Goal: Information Seeking & Learning: Find specific fact

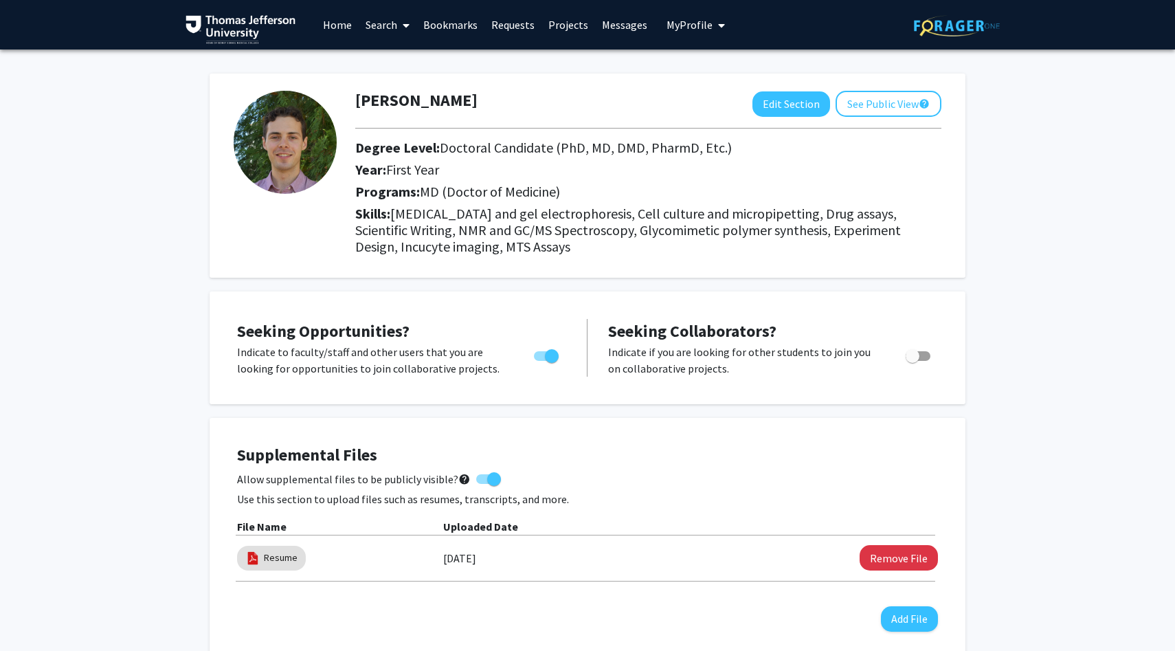
click at [573, 28] on link "Projects" at bounding box center [569, 25] width 54 height 48
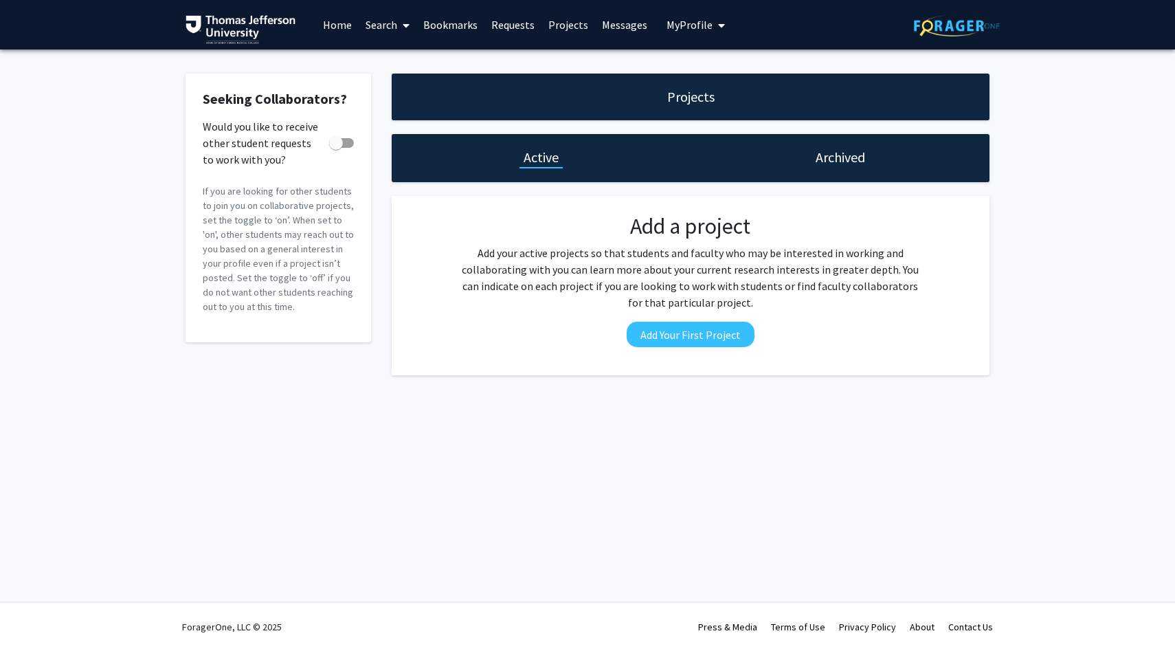
click at [339, 24] on link "Home" at bounding box center [337, 25] width 43 height 48
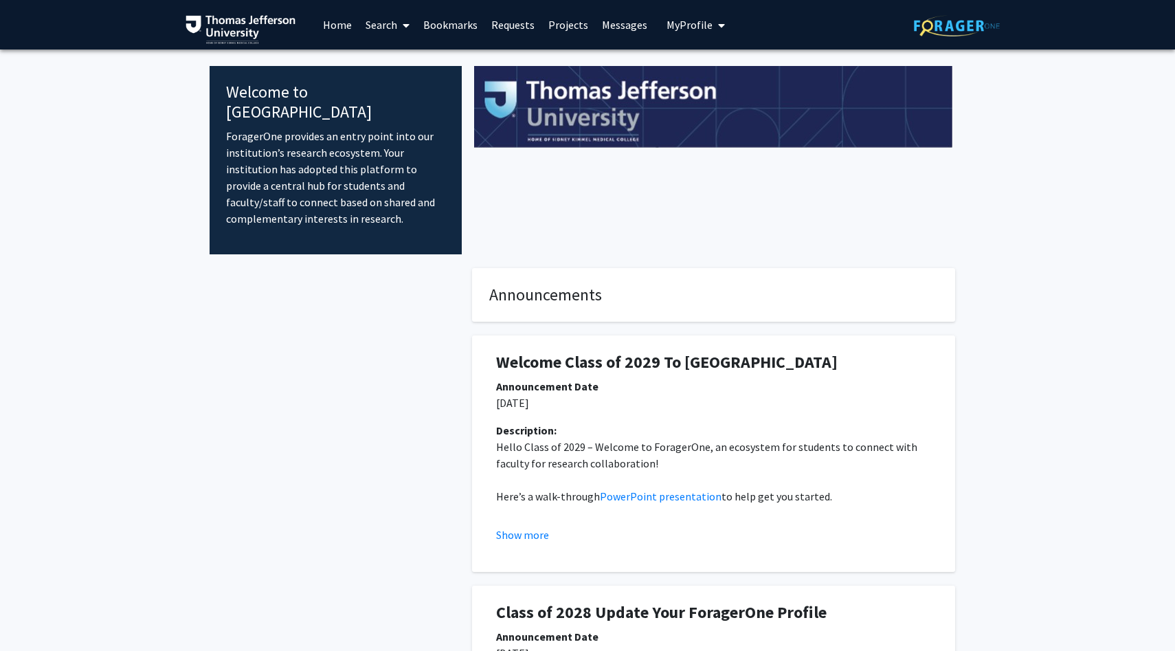
click at [689, 21] on span "My Profile" at bounding box center [690, 25] width 46 height 14
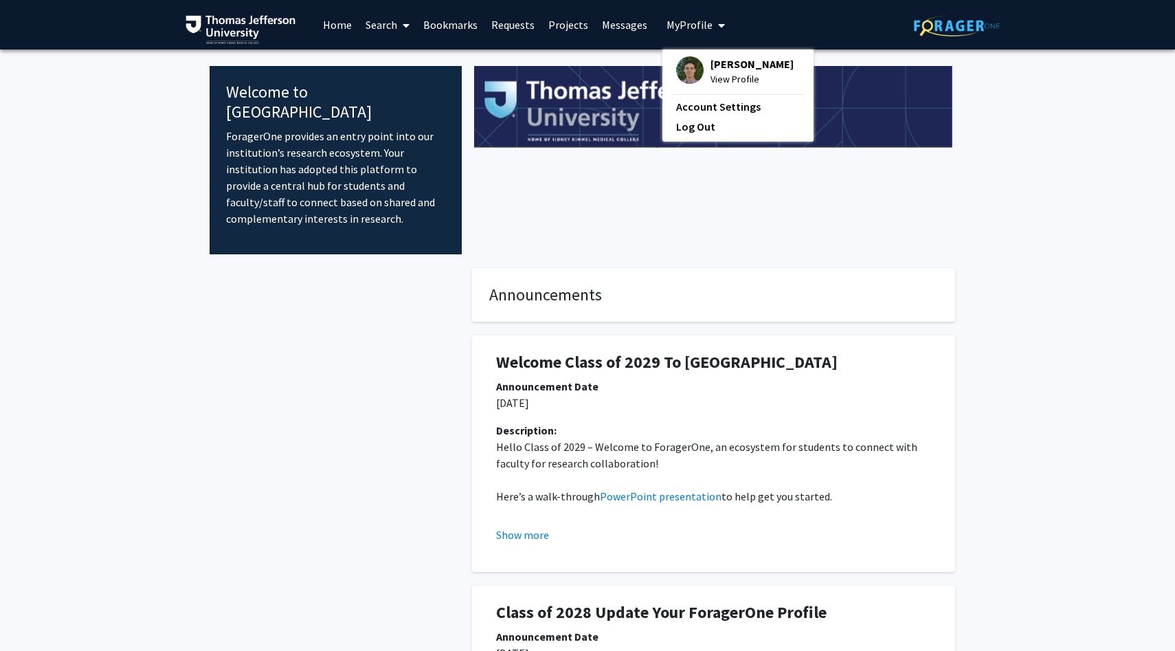
click at [711, 66] on span "[PERSON_NAME]" at bounding box center [752, 63] width 83 height 15
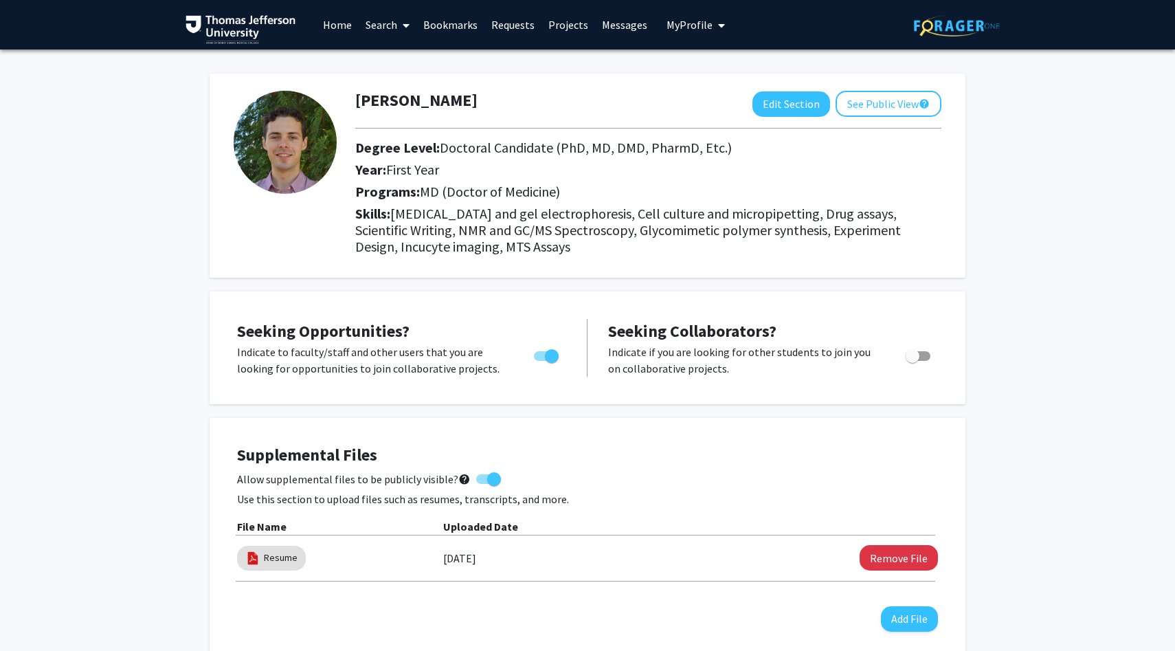
click at [640, 18] on link "Messages" at bounding box center [624, 25] width 59 height 48
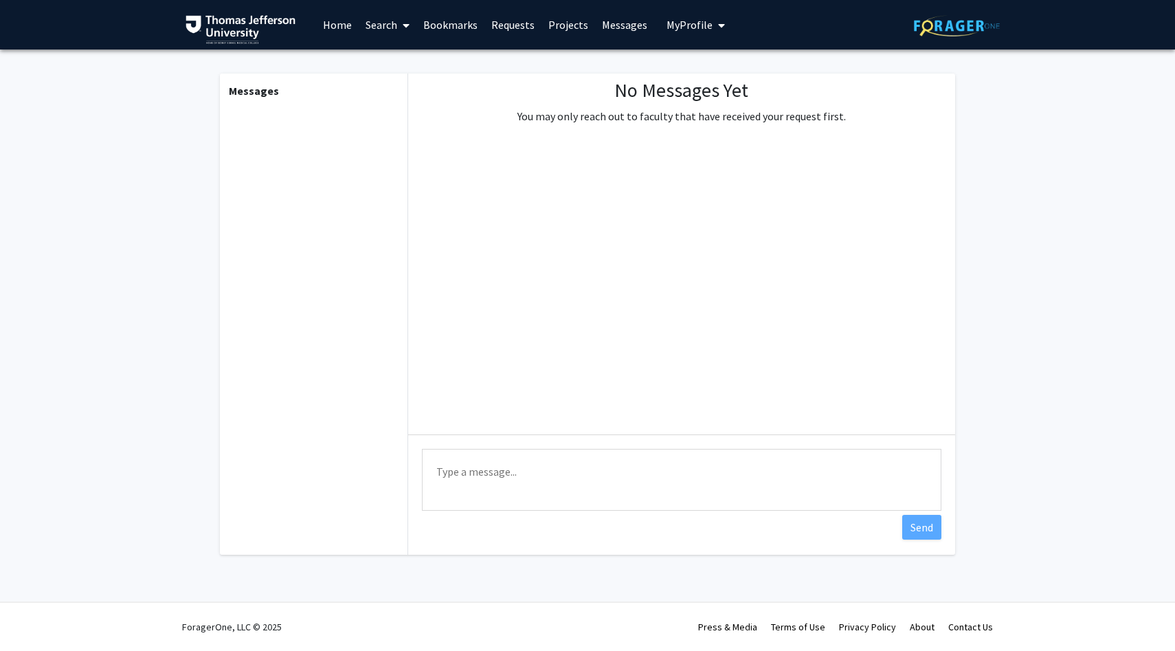
click at [555, 16] on link "Projects" at bounding box center [569, 25] width 54 height 48
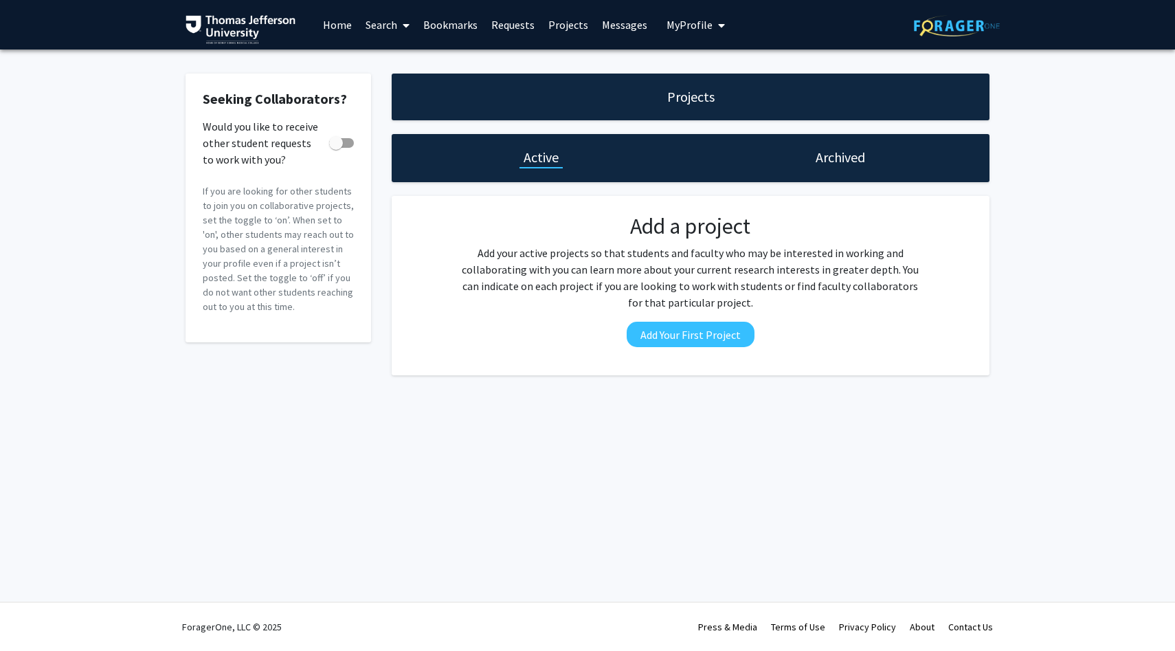
click at [507, 23] on link "Requests" at bounding box center [512, 25] width 57 height 48
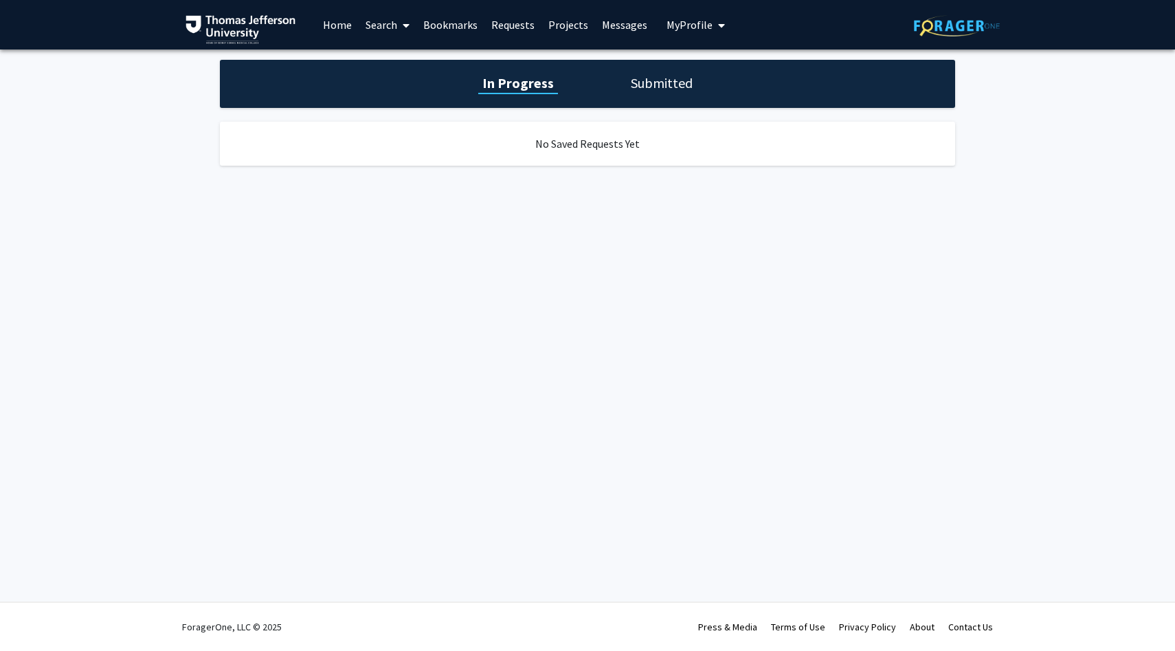
click at [469, 19] on link "Bookmarks" at bounding box center [450, 25] width 68 height 48
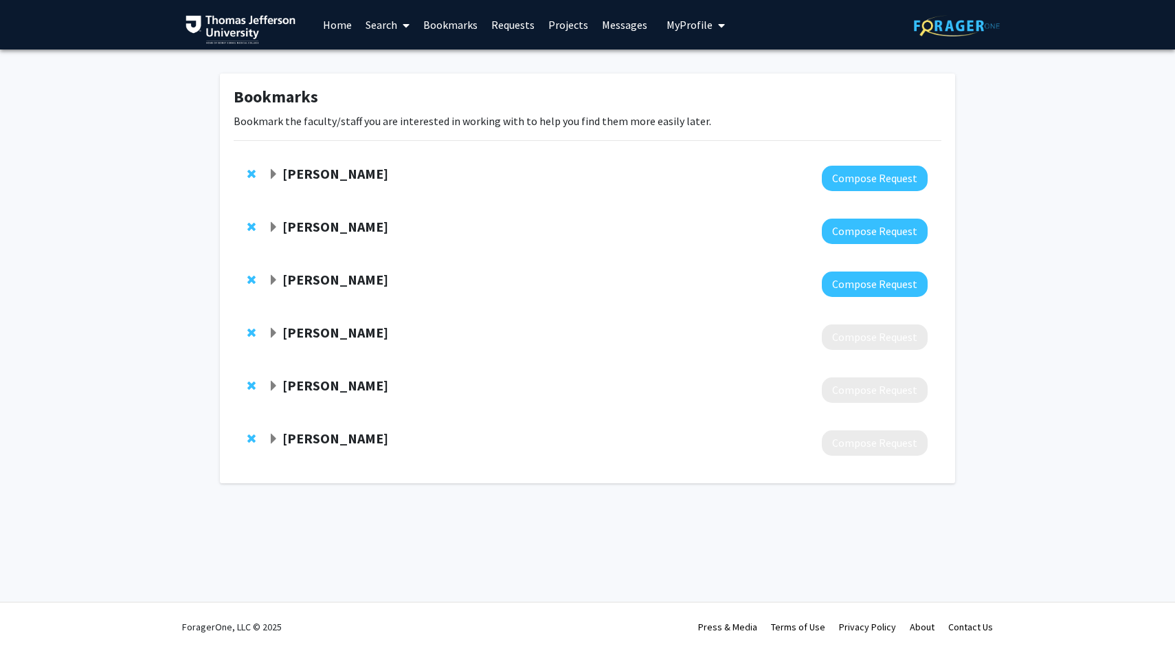
click at [339, 229] on strong "[PERSON_NAME]" at bounding box center [335, 226] width 106 height 17
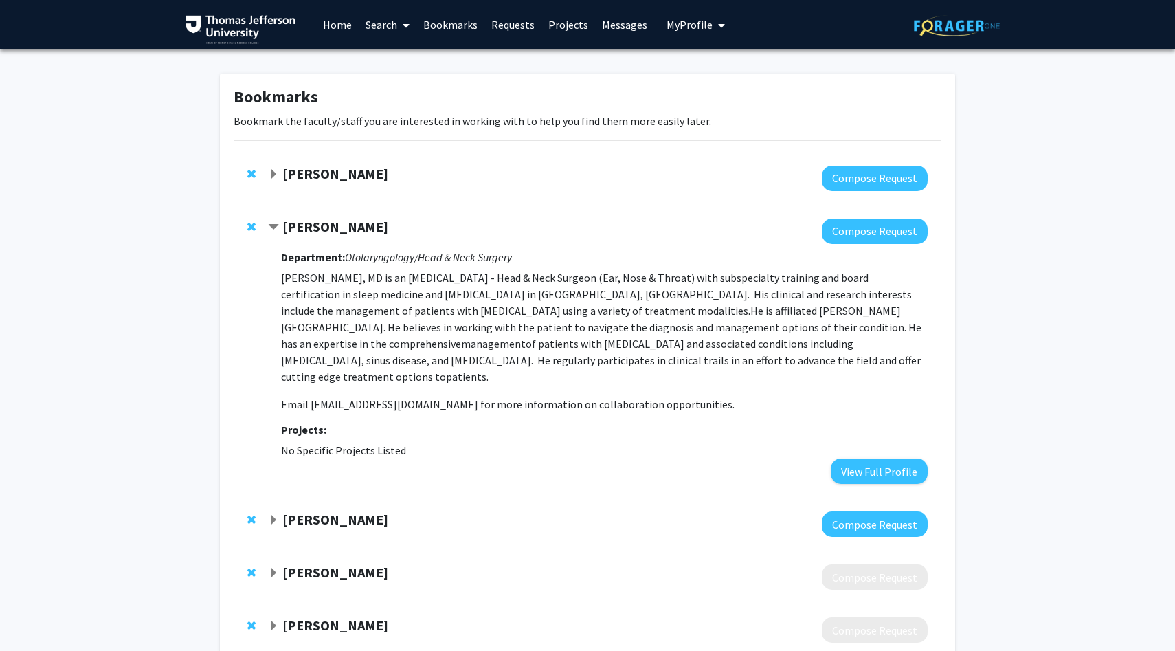
click at [335, 162] on div "[PERSON_NAME] Compose Request" at bounding box center [588, 178] width 708 height 53
click at [339, 179] on strong "[PERSON_NAME]" at bounding box center [335, 173] width 106 height 17
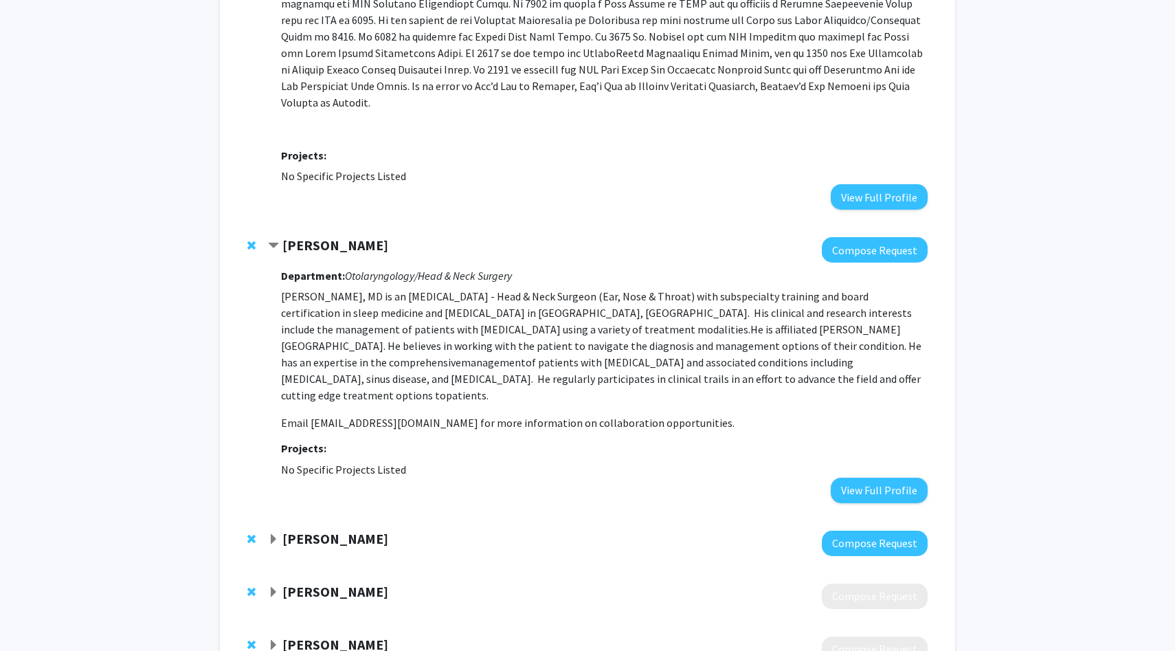
scroll to position [670, 0]
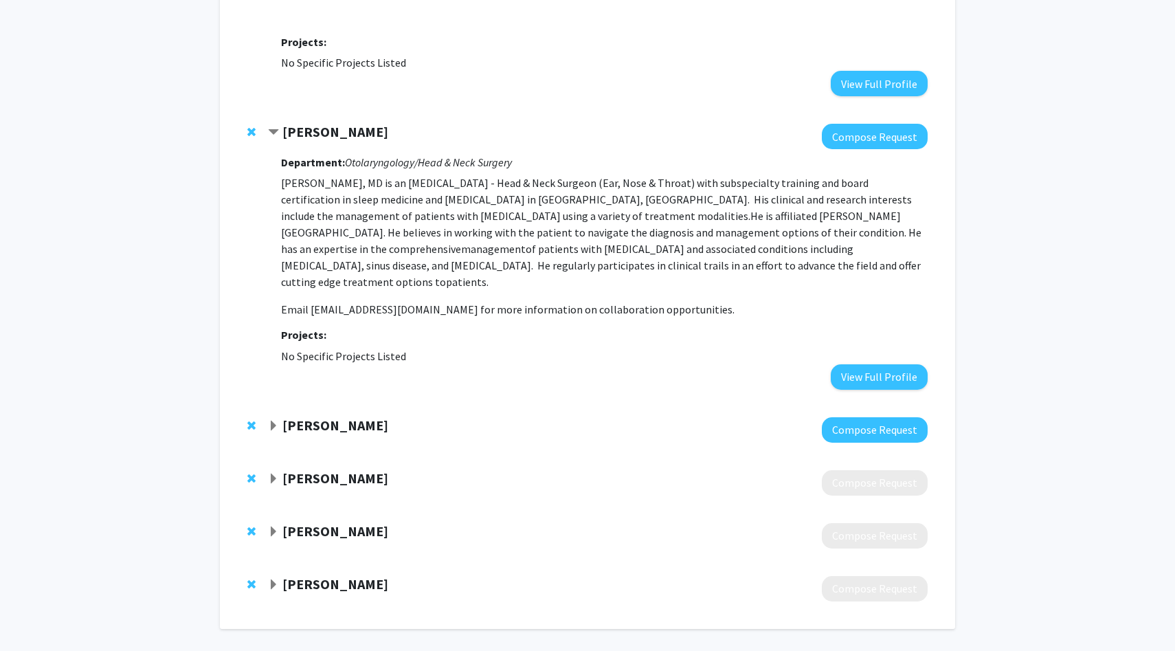
click at [361, 522] on strong "[PERSON_NAME]" at bounding box center [335, 530] width 106 height 17
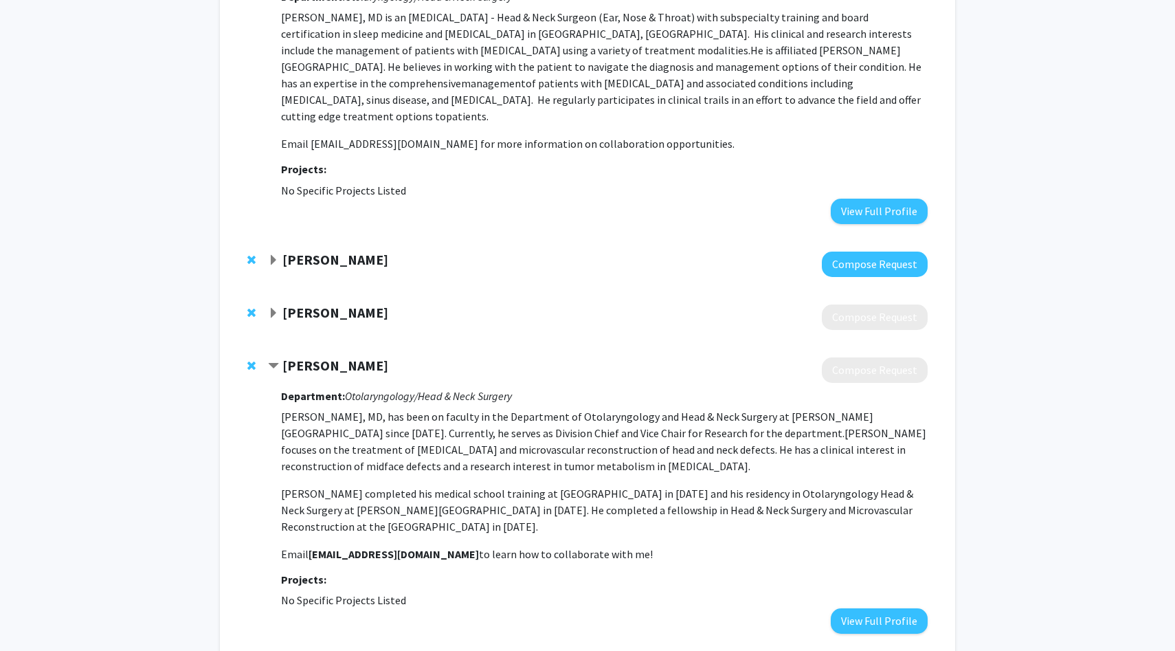
scroll to position [834, 0]
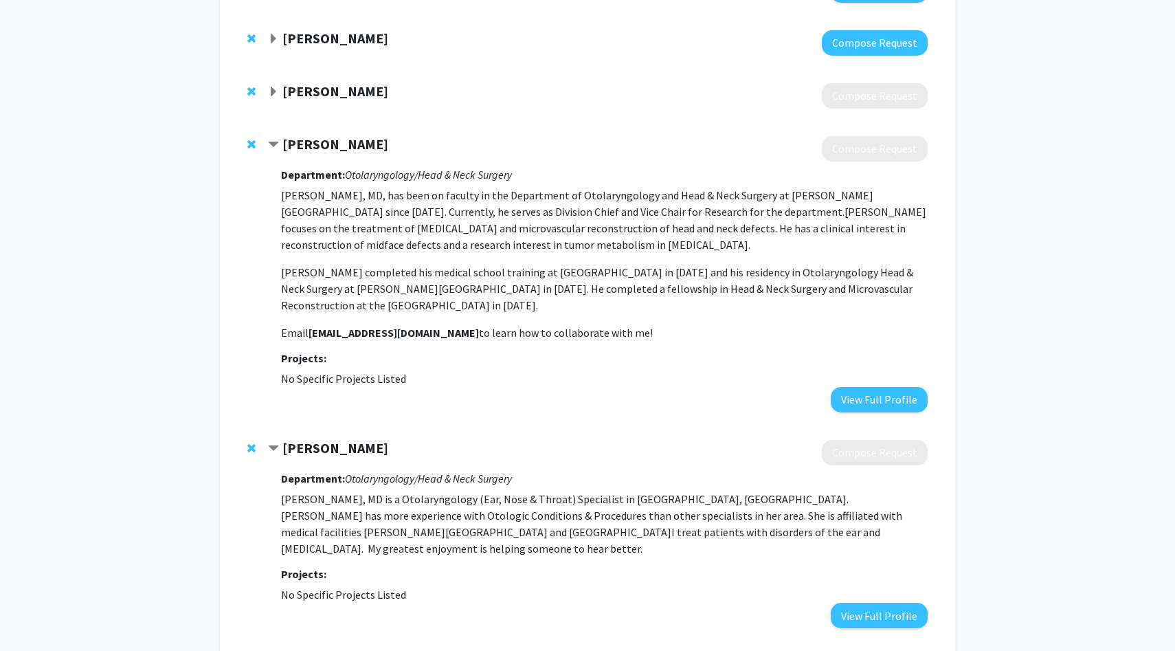
scroll to position [1060, 0]
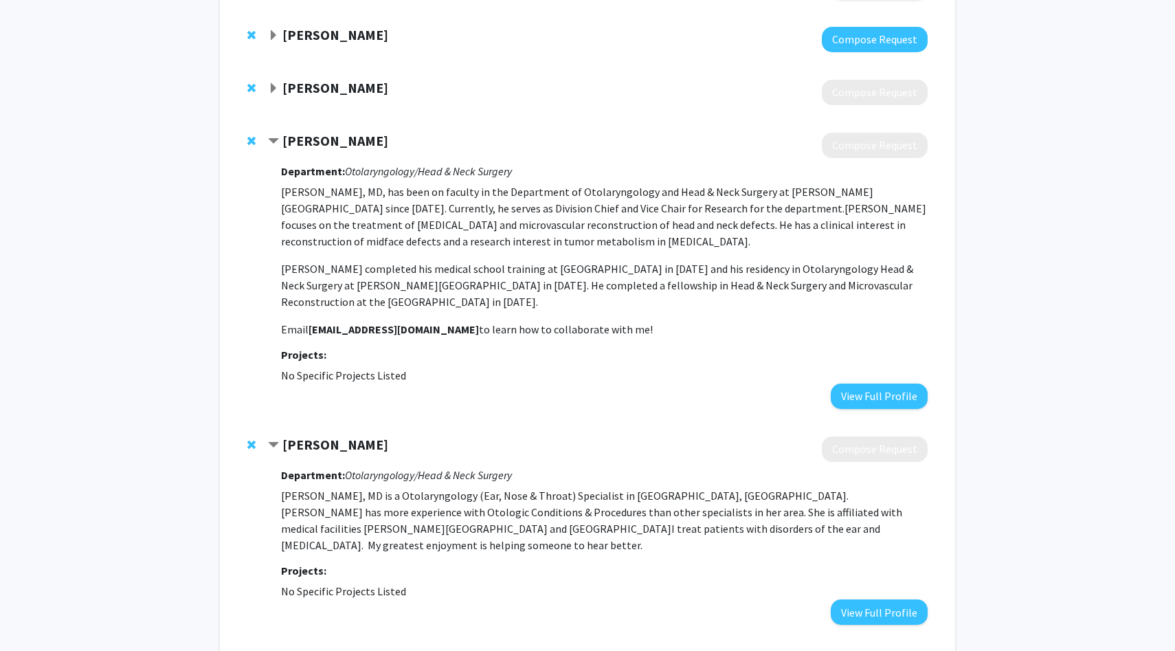
click at [296, 436] on strong "[PERSON_NAME]" at bounding box center [335, 444] width 106 height 17
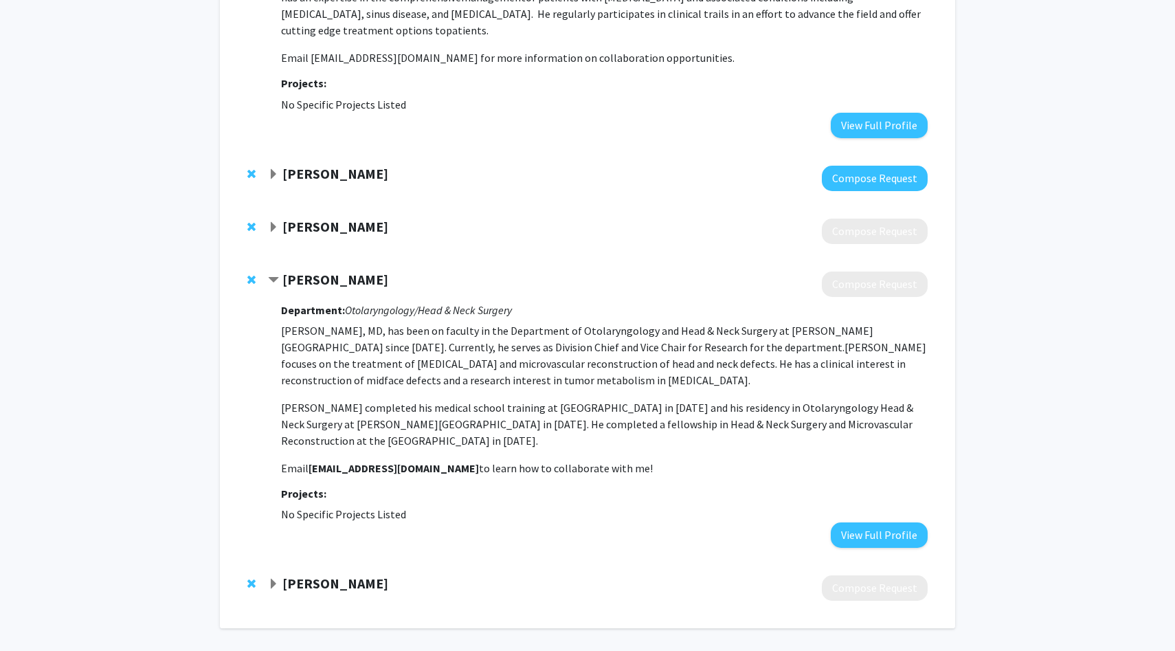
click at [328, 575] on div at bounding box center [598, 587] width 660 height 25
click at [328, 575] on strong "[PERSON_NAME]" at bounding box center [335, 583] width 106 height 17
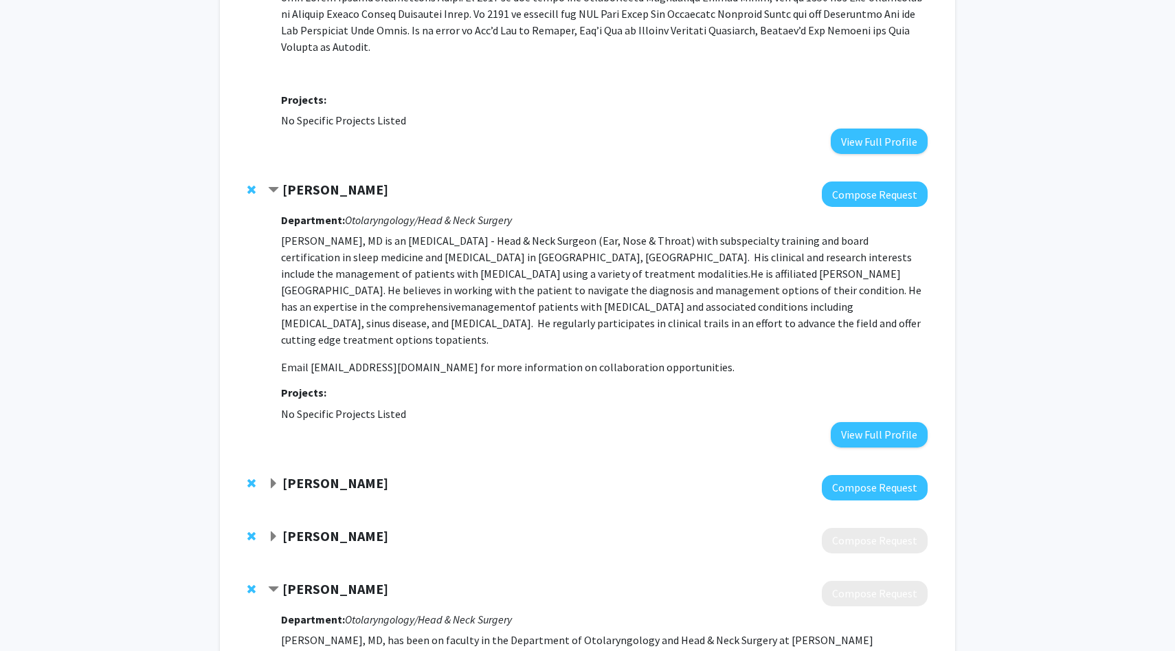
scroll to position [0, 0]
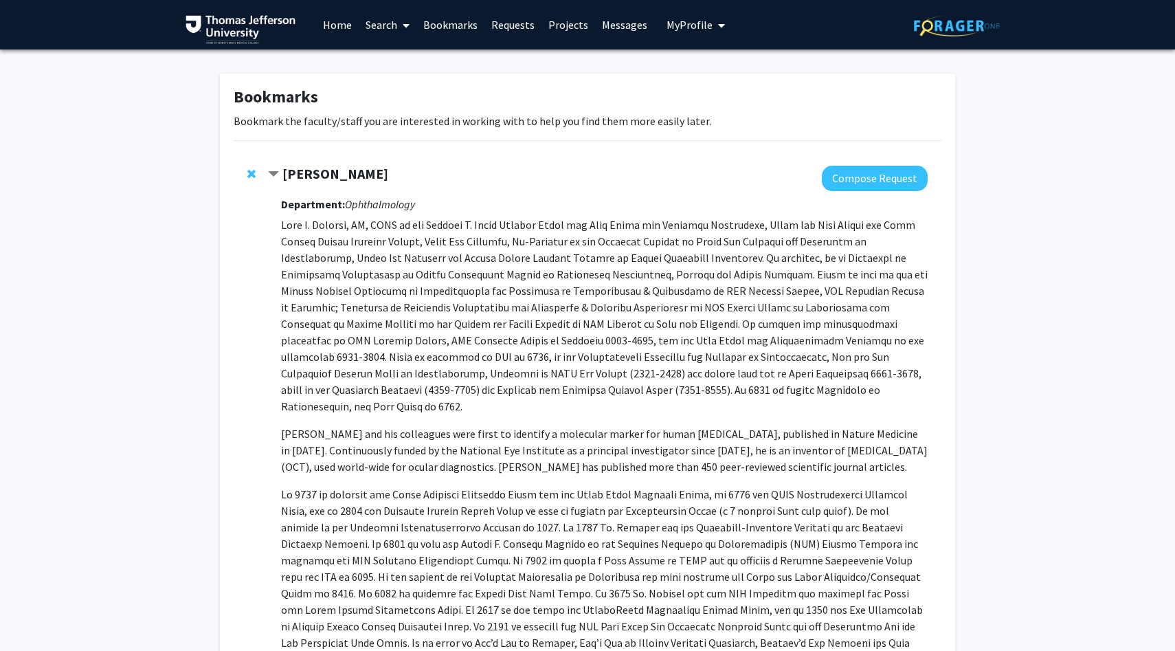
click at [392, 25] on link "Search" at bounding box center [388, 25] width 58 height 48
click at [405, 63] on span "Faculty/Staff" at bounding box center [409, 62] width 101 height 27
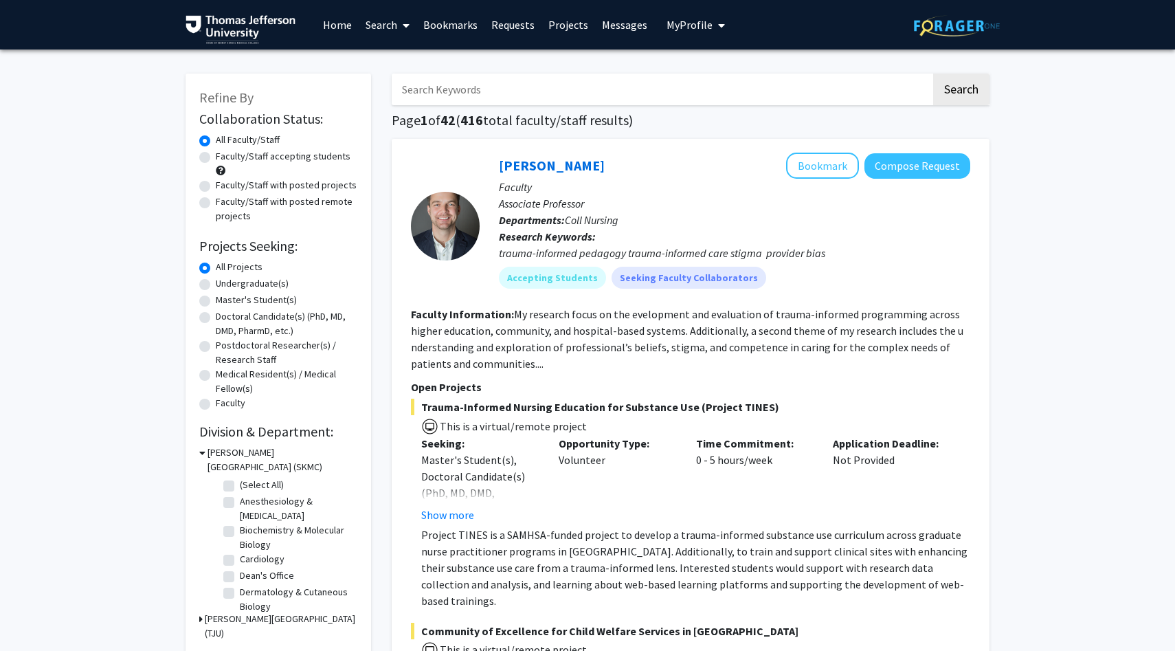
click at [452, 91] on input "Search Keywords" at bounding box center [661, 90] width 539 height 32
type input "[PERSON_NAME]"
click at [933, 74] on button "Search" at bounding box center [961, 90] width 56 height 32
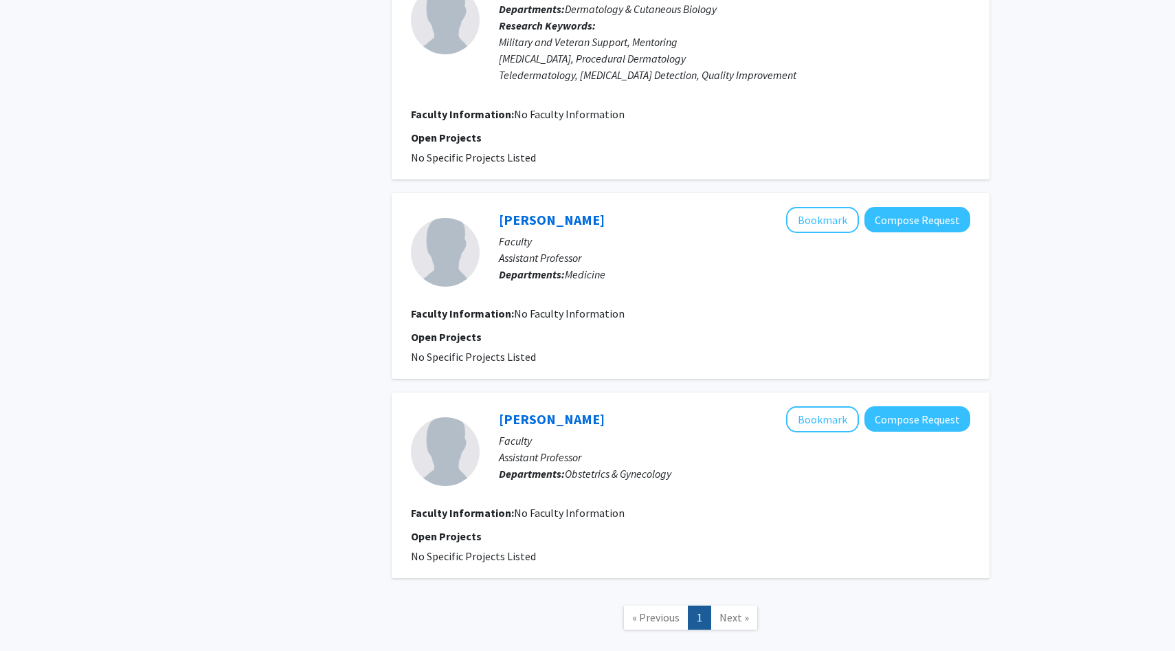
scroll to position [1882, 0]
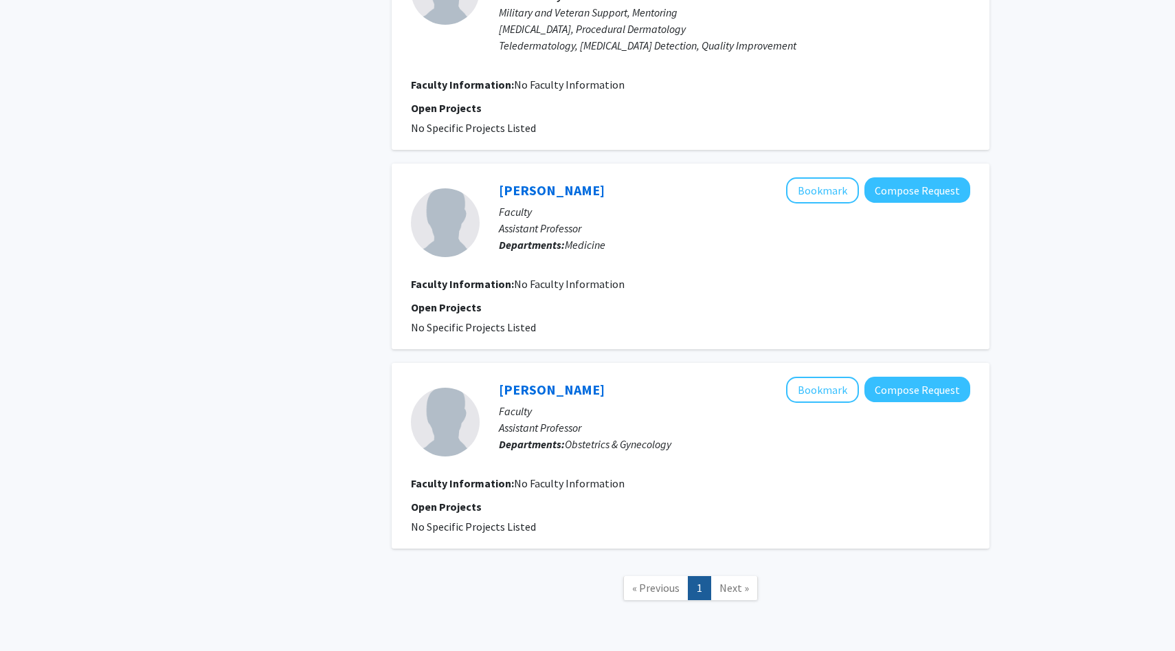
click at [737, 581] on span "Next »" at bounding box center [735, 588] width 30 height 14
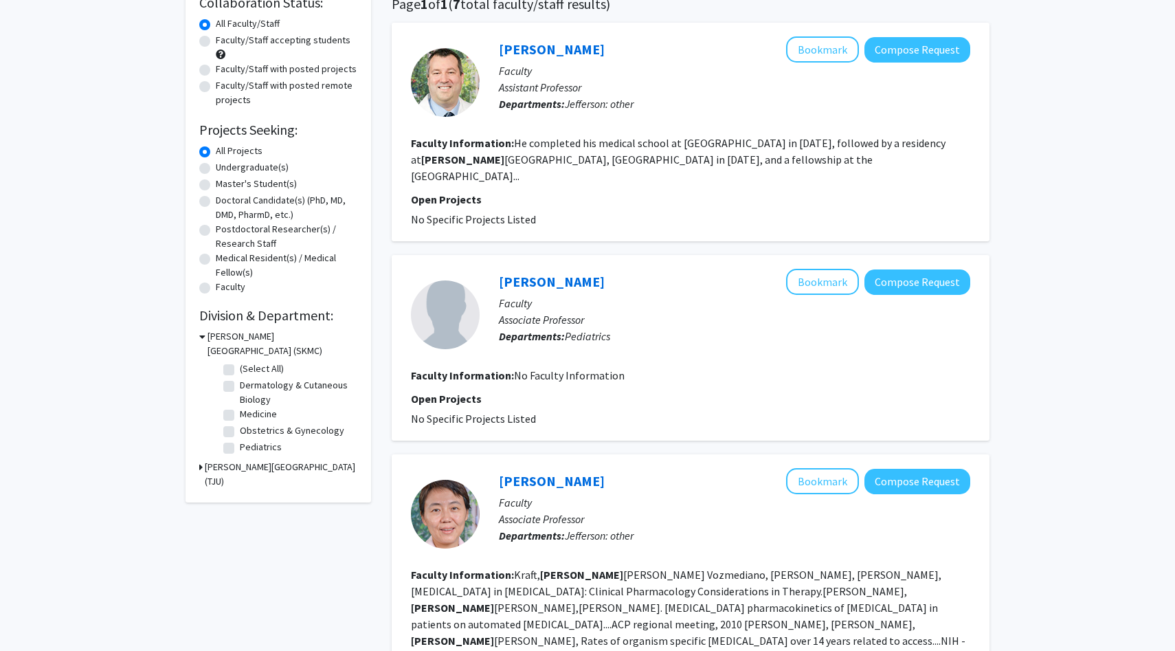
scroll to position [0, 0]
